Goal: Task Accomplishment & Management: Manage account settings

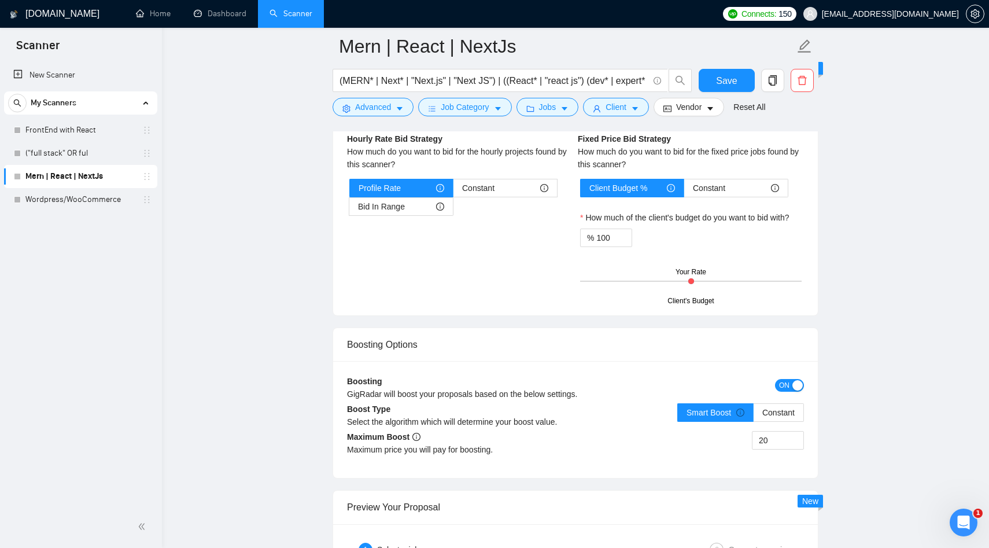
scroll to position [1947, 0]
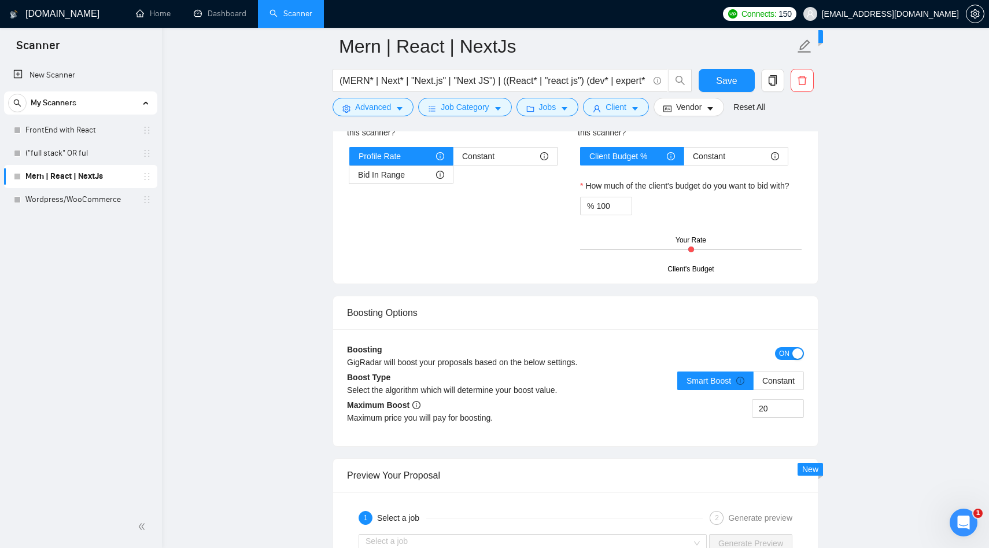
click at [790, 352] on button "ON" at bounding box center [789, 353] width 29 height 13
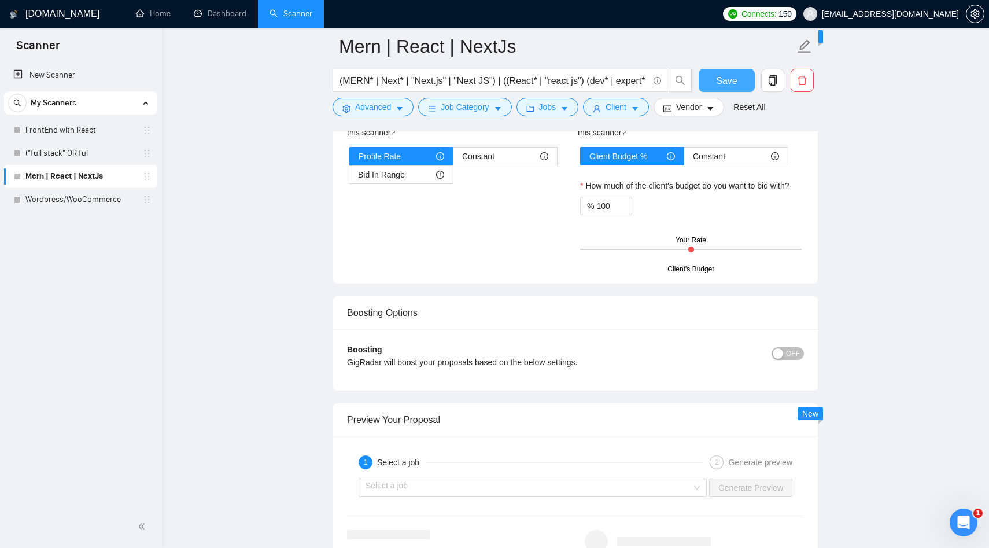
click at [734, 84] on span "Save" at bounding box center [726, 80] width 21 height 14
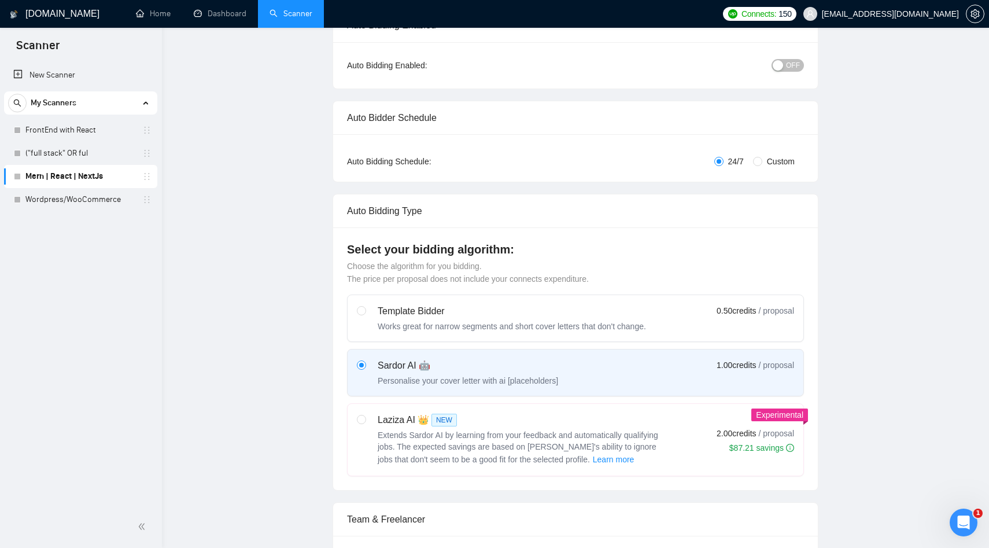
scroll to position [0, 0]
